Goal: Browse casually

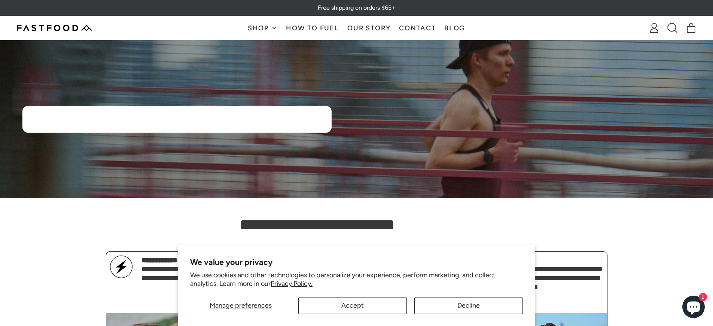
click at [243, 286] on p "We use cookies and other technologies to personalize your experience, perform m…" at bounding box center [356, 280] width 333 height 18
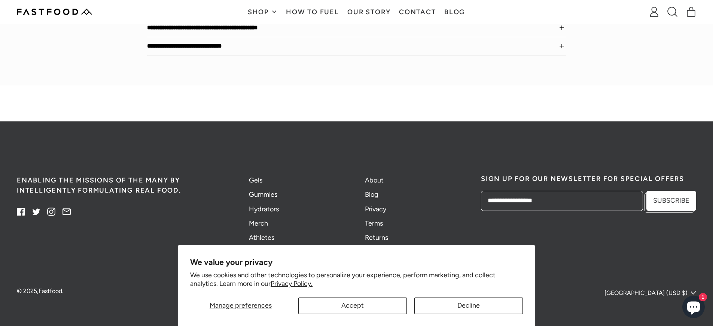
click at [352, 305] on button "Accept" at bounding box center [352, 305] width 109 height 16
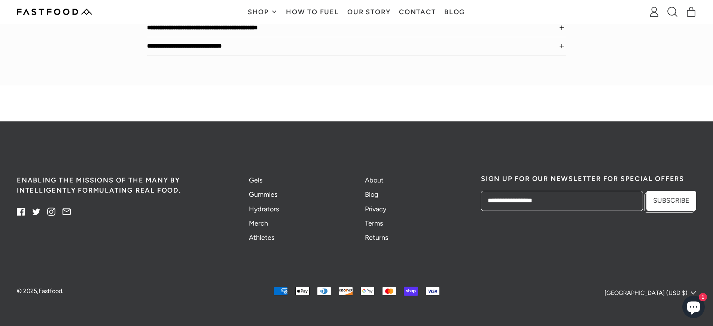
click at [243, 286] on ul "American Express Apple Pay Diners Club Discover Google Pay Mastercard Shop Pay …" at bounding box center [356, 292] width 233 height 12
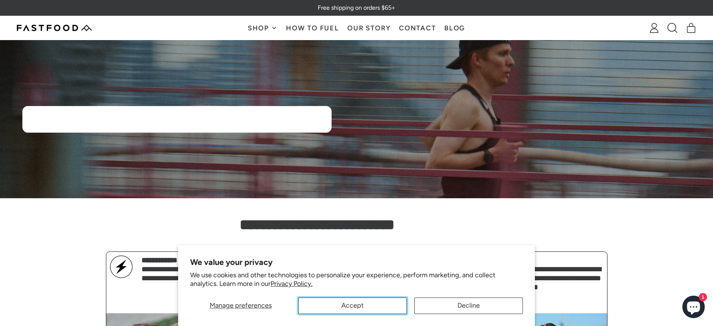
click at [352, 305] on button "Accept" at bounding box center [352, 305] width 109 height 16
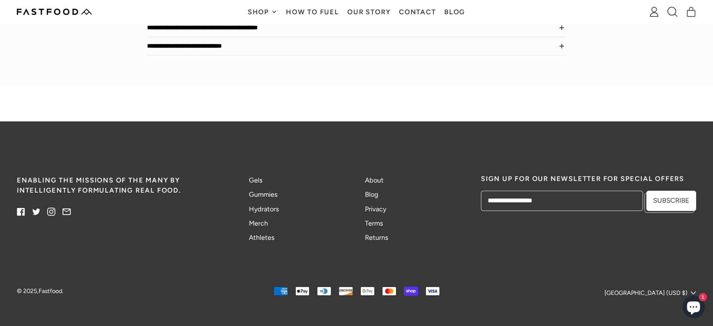
click at [243, 286] on ul "American Express Apple Pay Diners Club Discover Google Pay Mastercard Shop Pay …" at bounding box center [356, 292] width 233 height 12
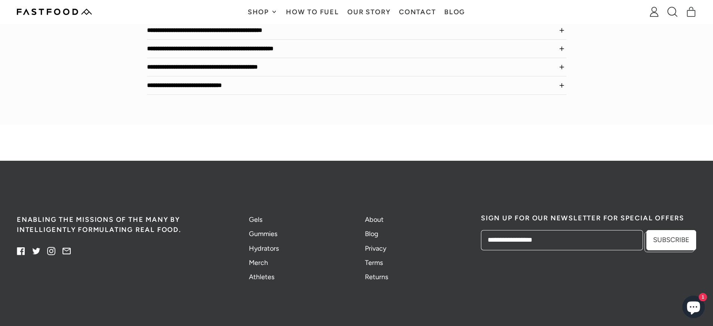
scroll to position [969, 0]
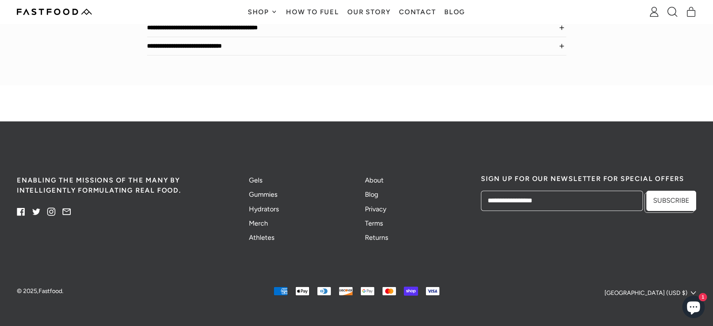
click at [588, 178] on h2 "Sign up for our newsletter for special offers" at bounding box center [588, 178] width 215 height 7
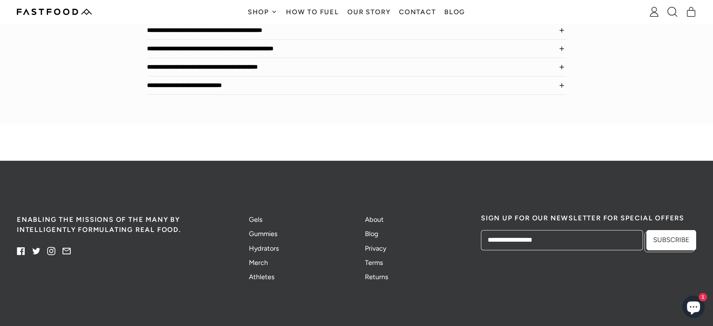
scroll to position [969, 0]
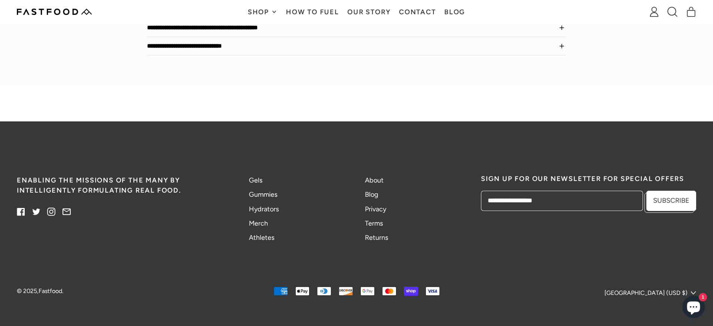
click at [588, 178] on h2 "Sign up for our newsletter for special offers" at bounding box center [588, 178] width 215 height 7
